Goal: Information Seeking & Learning: Learn about a topic

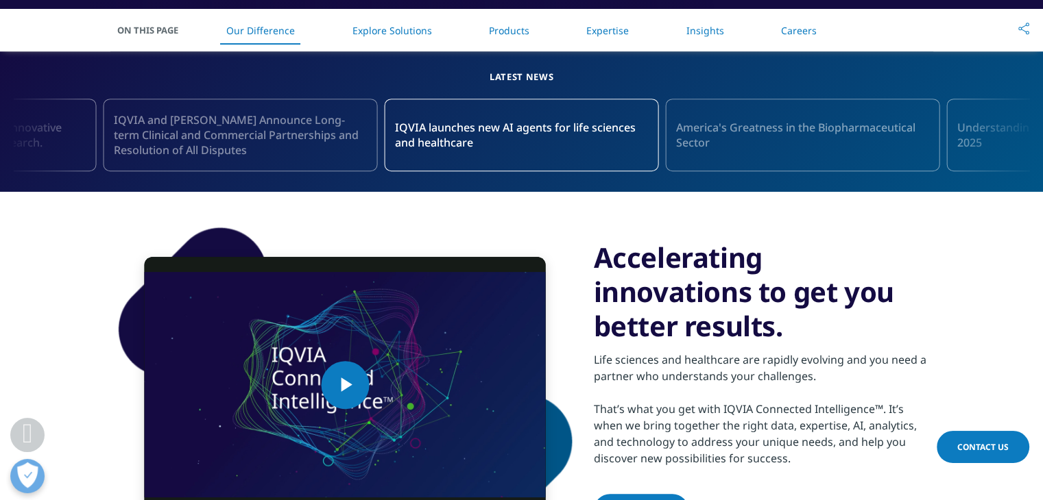
scroll to position [577, 0]
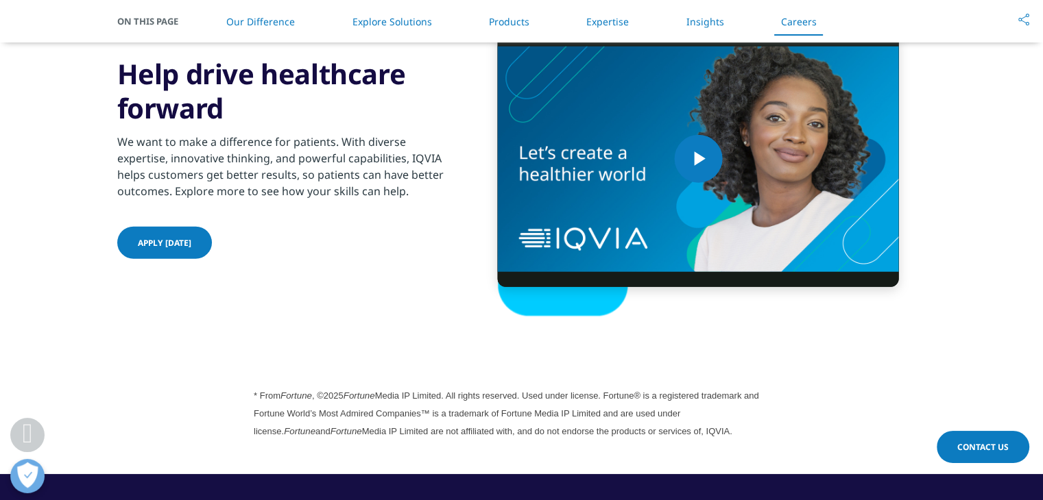
scroll to position [3529, 0]
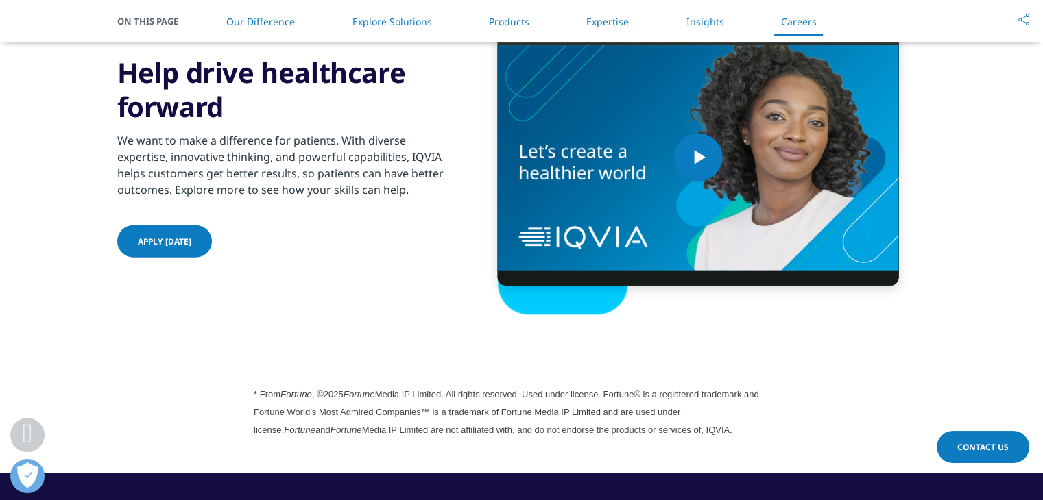
click at [931, 44] on section "Video Player is loading. Play Video Play Skip Backward Skip Forward Mute Curren…" at bounding box center [521, 157] width 1043 height 387
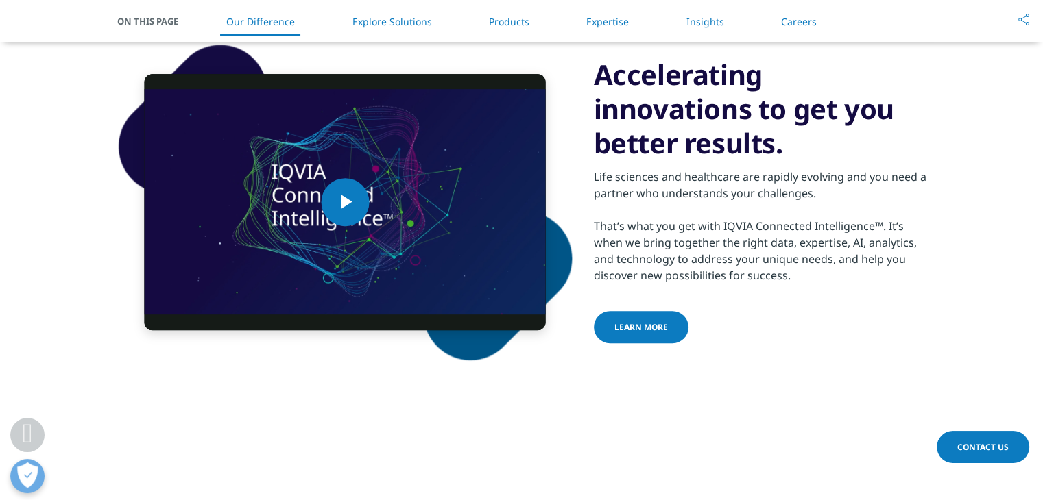
scroll to position [754, 0]
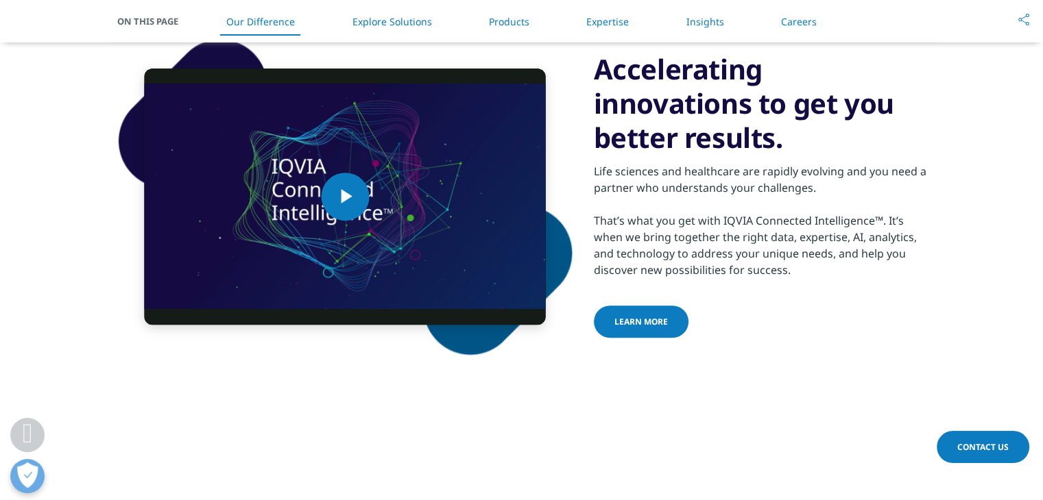
scroll to position [754, 0]
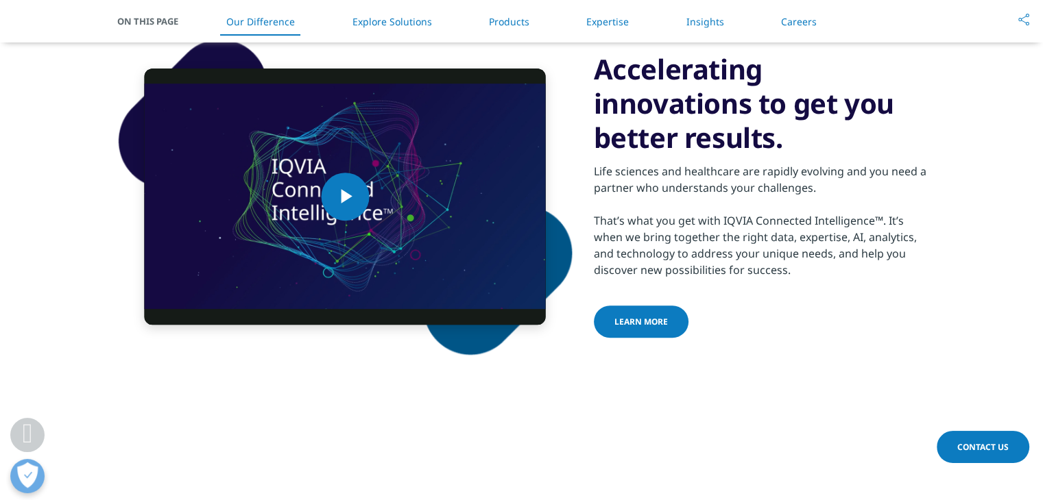
scroll to position [754, 0]
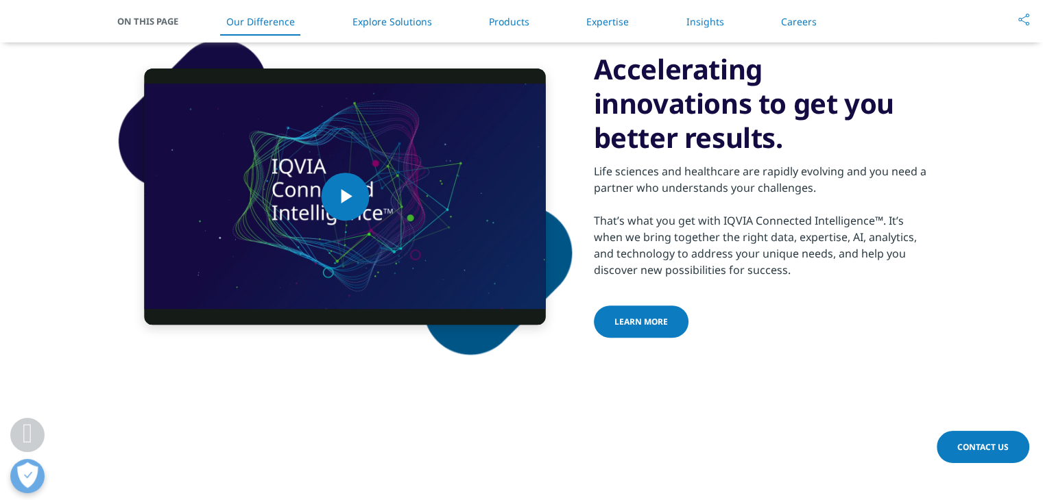
scroll to position [754, 0]
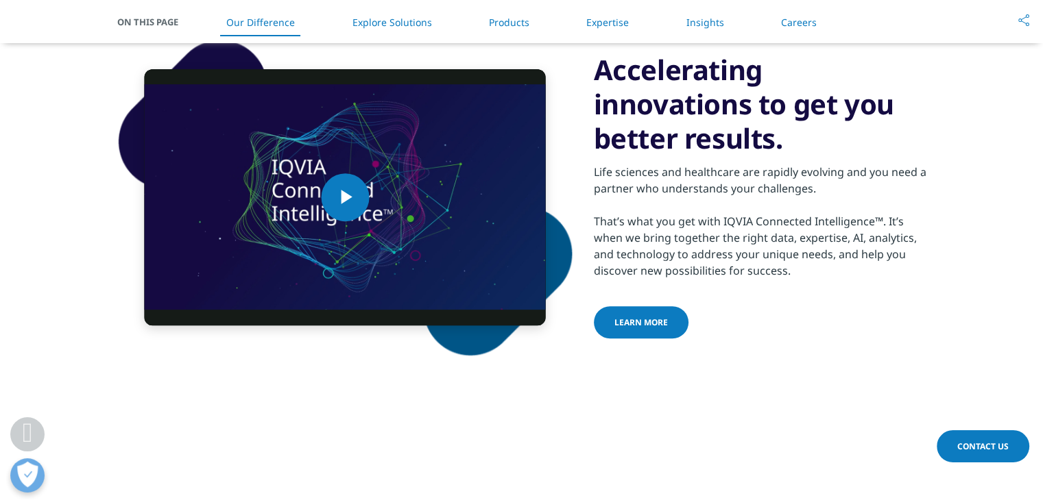
scroll to position [754, 0]
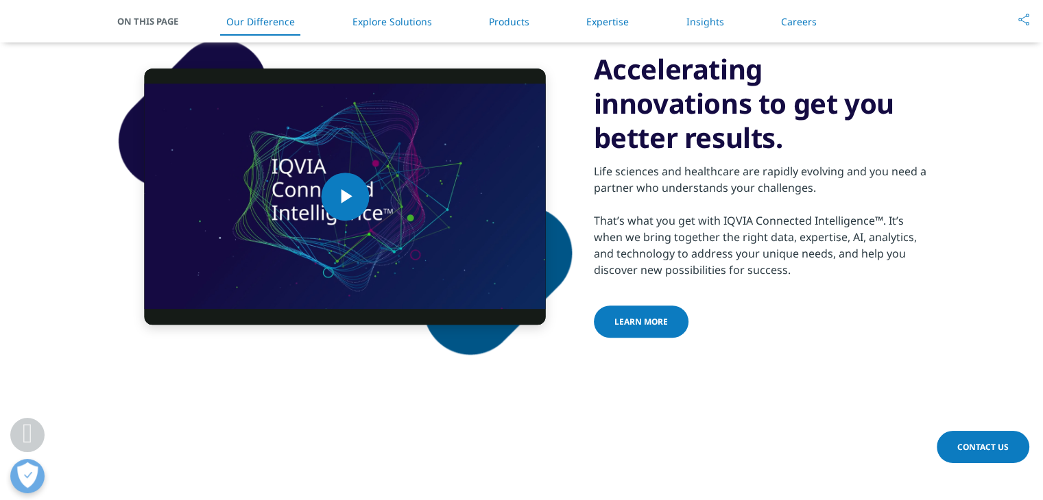
scroll to position [754, 0]
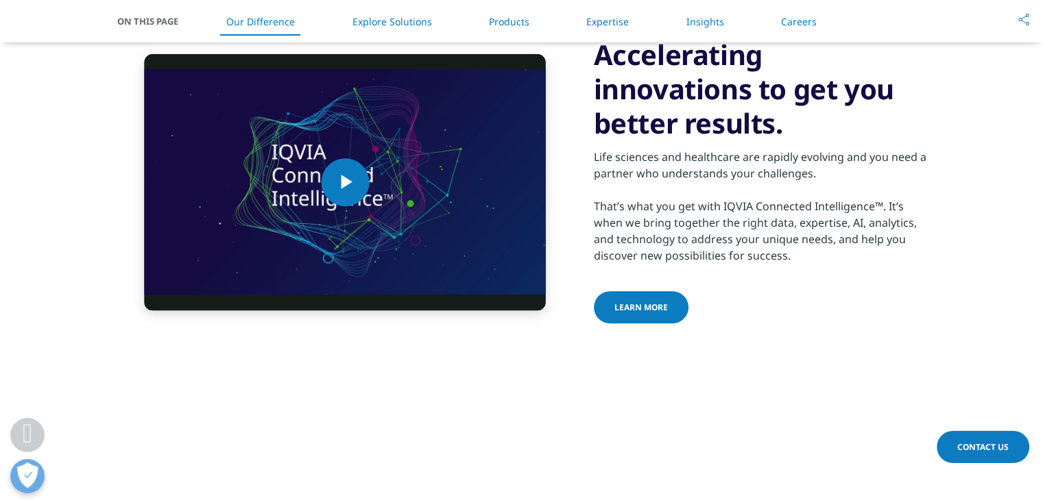
scroll to position [754, 0]
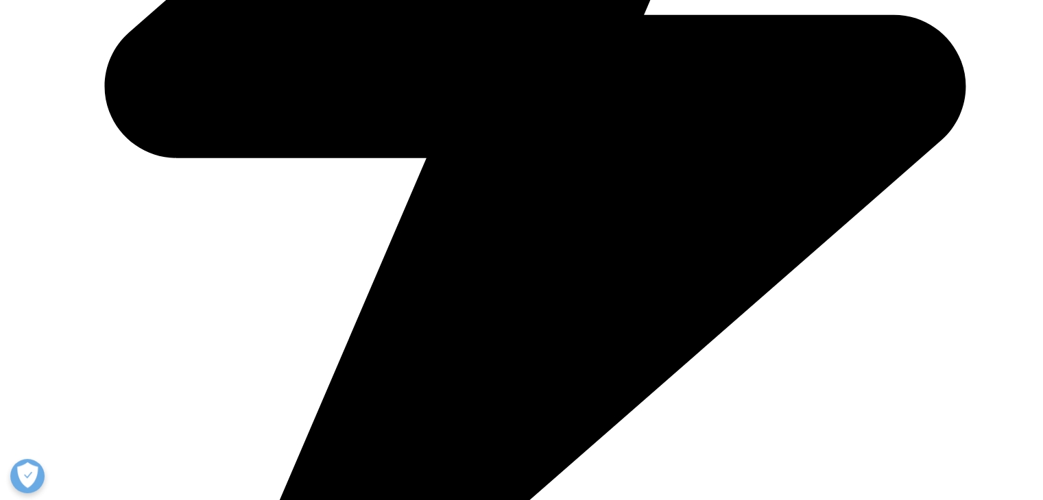
scroll to position [754, 0]
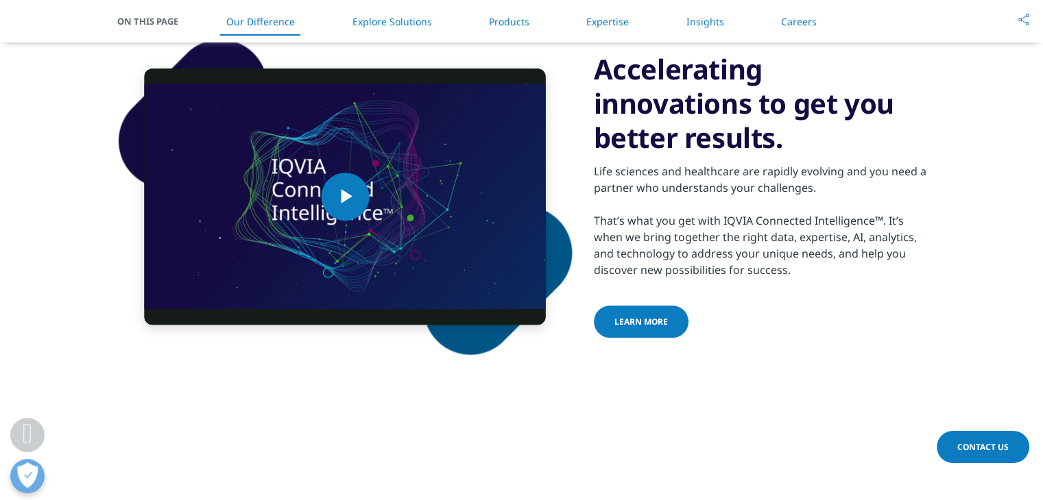
scroll to position [754, 0]
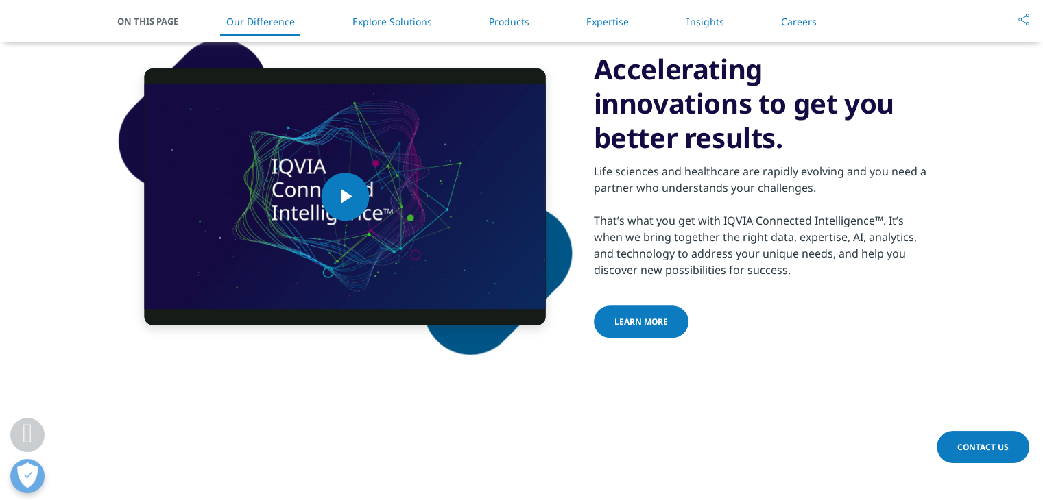
scroll to position [754, 0]
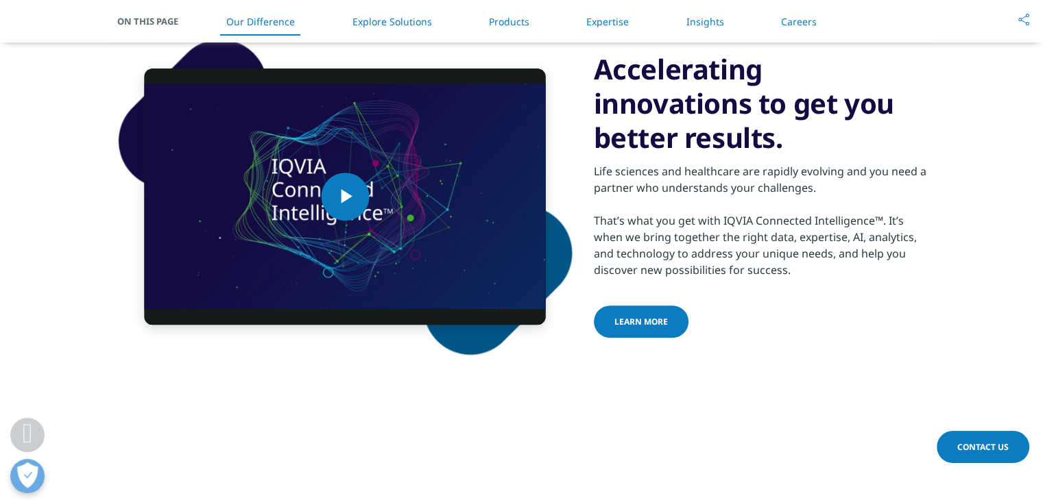
scroll to position [754, 0]
click at [67, 204] on section "Video Player is loading. Play Video Play Skip Backward Skip Forward Mute Curren…" at bounding box center [521, 196] width 1043 height 387
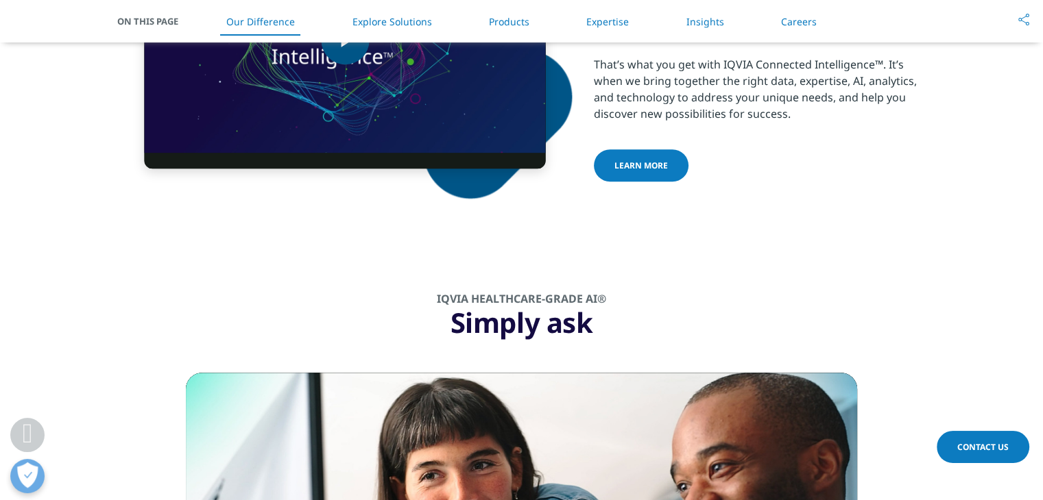
scroll to position [910, 0]
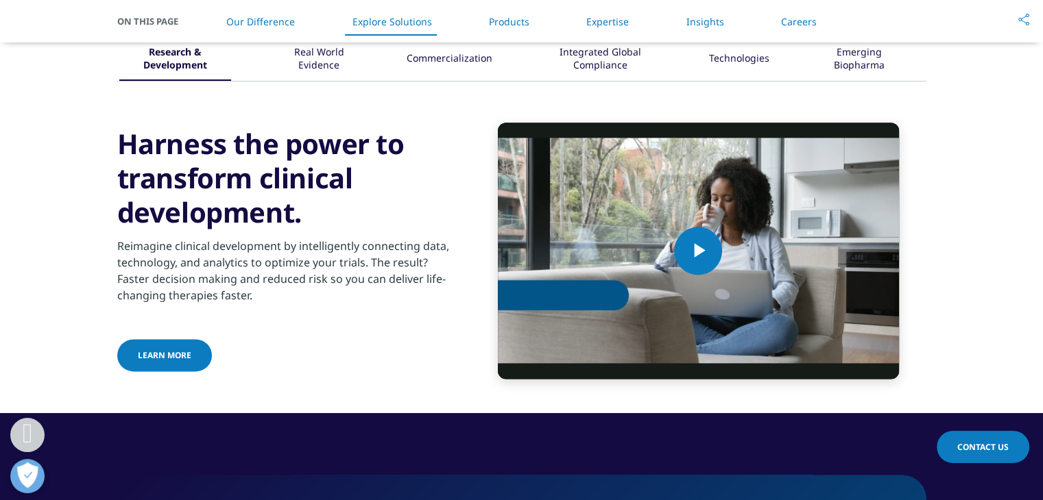
scroll to position [1719, 0]
